Goal: Task Accomplishment & Management: Manage account settings

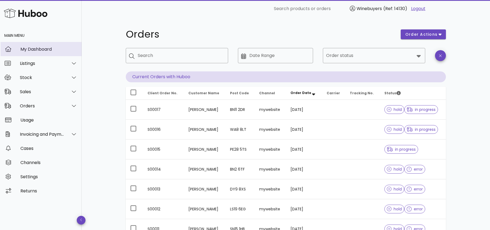
click at [38, 53] on div "My Dashboard" at bounding box center [48, 49] width 57 height 12
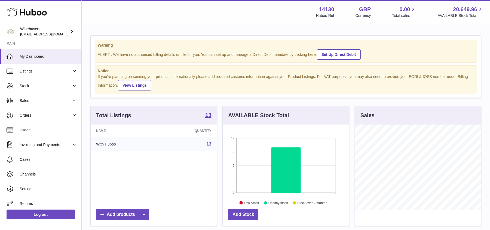
scroll to position [85, 126]
click at [32, 118] on link "Orders" at bounding box center [40, 115] width 81 height 15
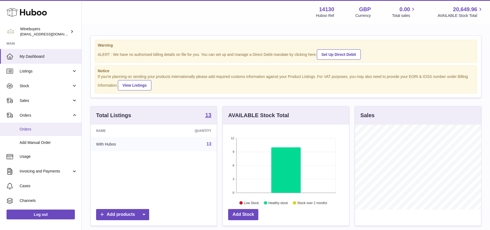
click at [32, 129] on span "Orders" at bounding box center [49, 129] width 58 height 5
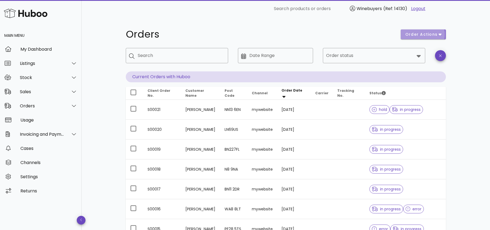
click at [425, 39] on button "order actions" at bounding box center [423, 34] width 45 height 10
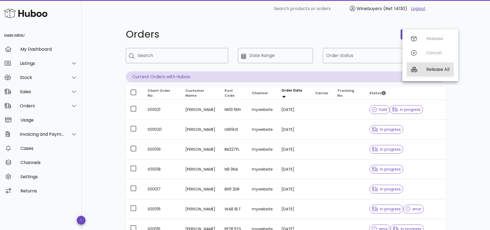
click at [429, 71] on div "Release All" at bounding box center [437, 69] width 23 height 5
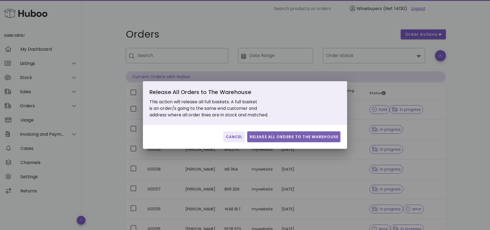
click at [283, 140] on button "Release All Orders to The Warehouse" at bounding box center [293, 136] width 93 height 11
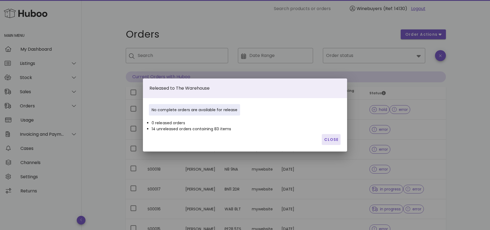
click at [327, 143] on button "Close" at bounding box center [331, 139] width 19 height 11
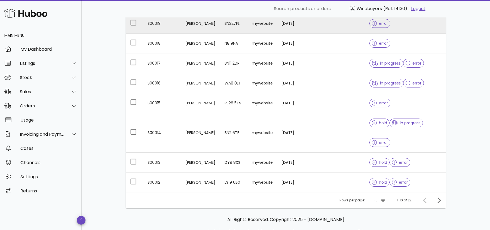
scroll to position [127, 0]
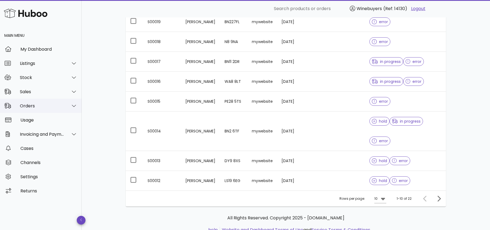
click at [46, 103] on div "Orders" at bounding box center [42, 105] width 44 height 5
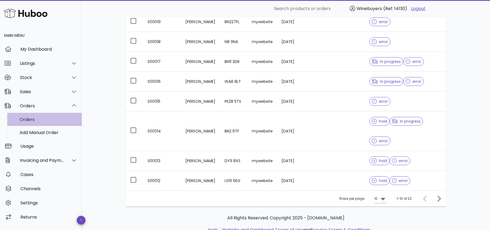
click at [48, 121] on div "Orders" at bounding box center [49, 119] width 58 height 5
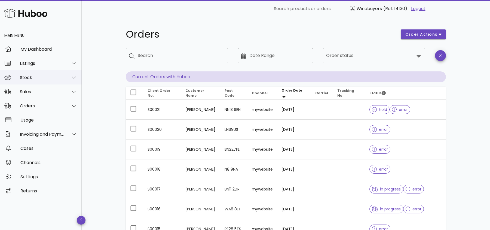
click at [40, 79] on div "Stock" at bounding box center [42, 77] width 44 height 5
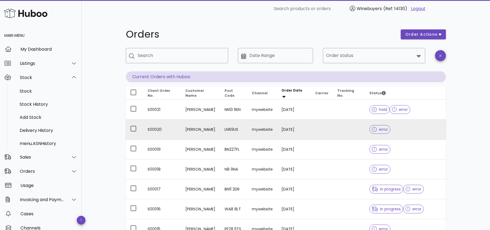
click at [372, 131] on icon at bounding box center [374, 129] width 5 height 5
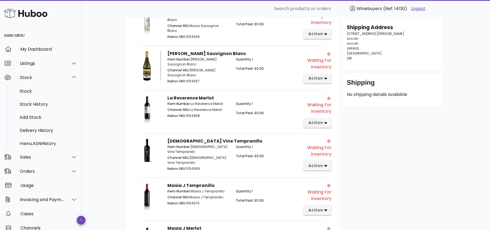
scroll to position [167, 0]
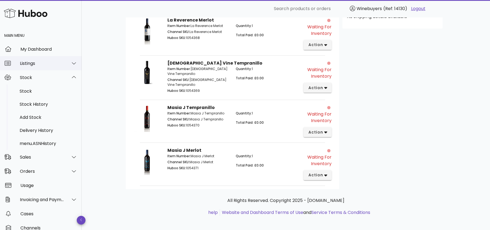
click at [50, 67] on div "Listings" at bounding box center [41, 63] width 82 height 14
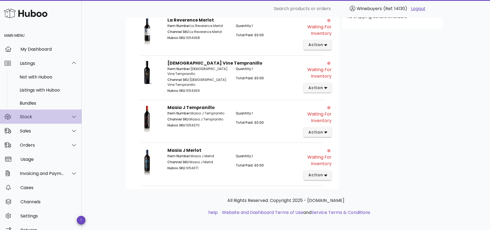
click at [47, 113] on div "Stock" at bounding box center [41, 116] width 82 height 14
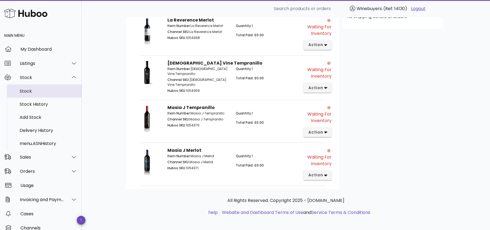
click at [47, 91] on div "Stock" at bounding box center [49, 91] width 58 height 5
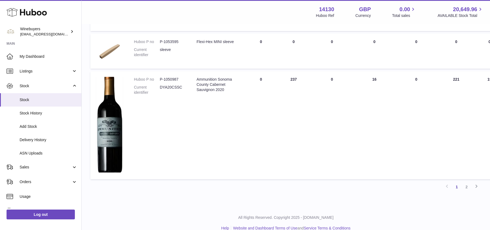
scroll to position [409, 0]
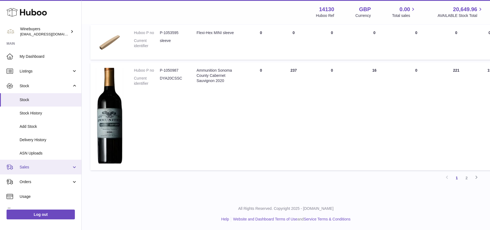
click at [43, 172] on link "Sales" at bounding box center [40, 167] width 81 height 15
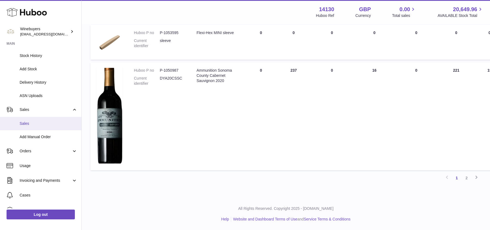
click at [45, 124] on span "Sales" at bounding box center [49, 123] width 58 height 5
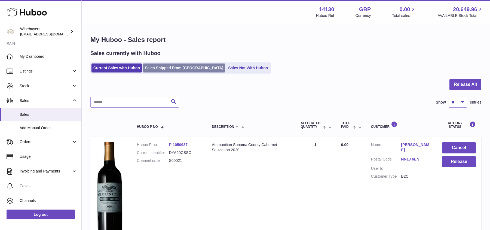
click at [175, 69] on link "Sales Shipped From [GEOGRAPHIC_DATA]" at bounding box center [184, 67] width 82 height 9
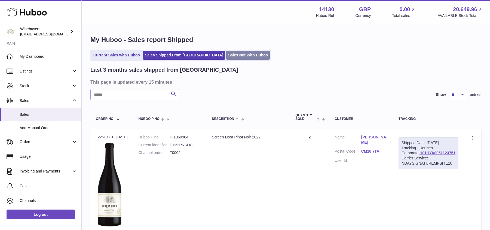
click at [228, 57] on link "Sales Not With Huboo" at bounding box center [248, 55] width 44 height 9
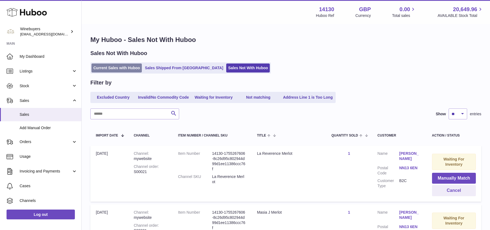
click at [110, 71] on link "Current Sales with Huboo" at bounding box center [116, 67] width 50 height 9
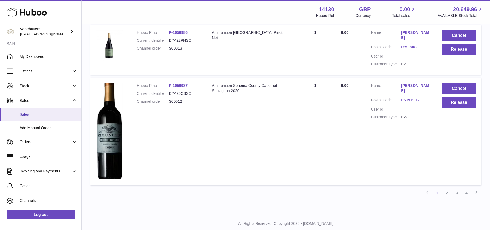
scroll to position [29, 0]
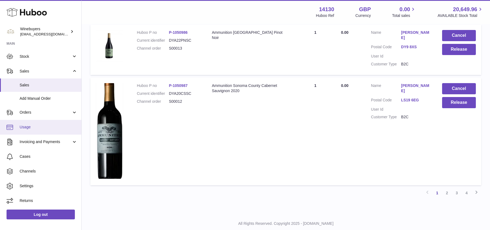
click at [42, 128] on span "Usage" at bounding box center [49, 126] width 58 height 5
